Goal: Task Accomplishment & Management: Manage account settings

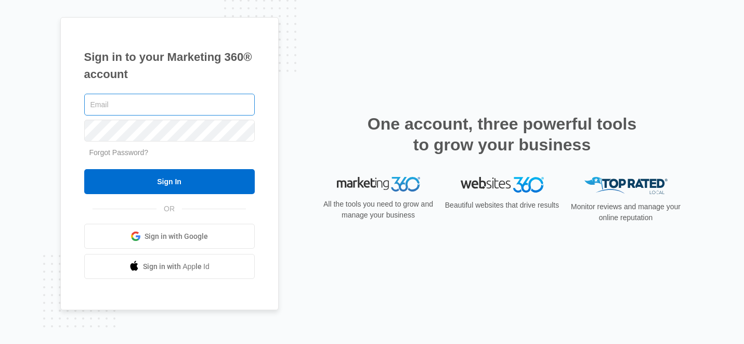
type input "[EMAIL_ADDRESS][DOMAIN_NAME]"
click at [196, 104] on input "[EMAIL_ADDRESS][DOMAIN_NAME]" at bounding box center [169, 105] width 171 height 22
type input "info@kwmentalhealth.com"
